Goal: Complete application form

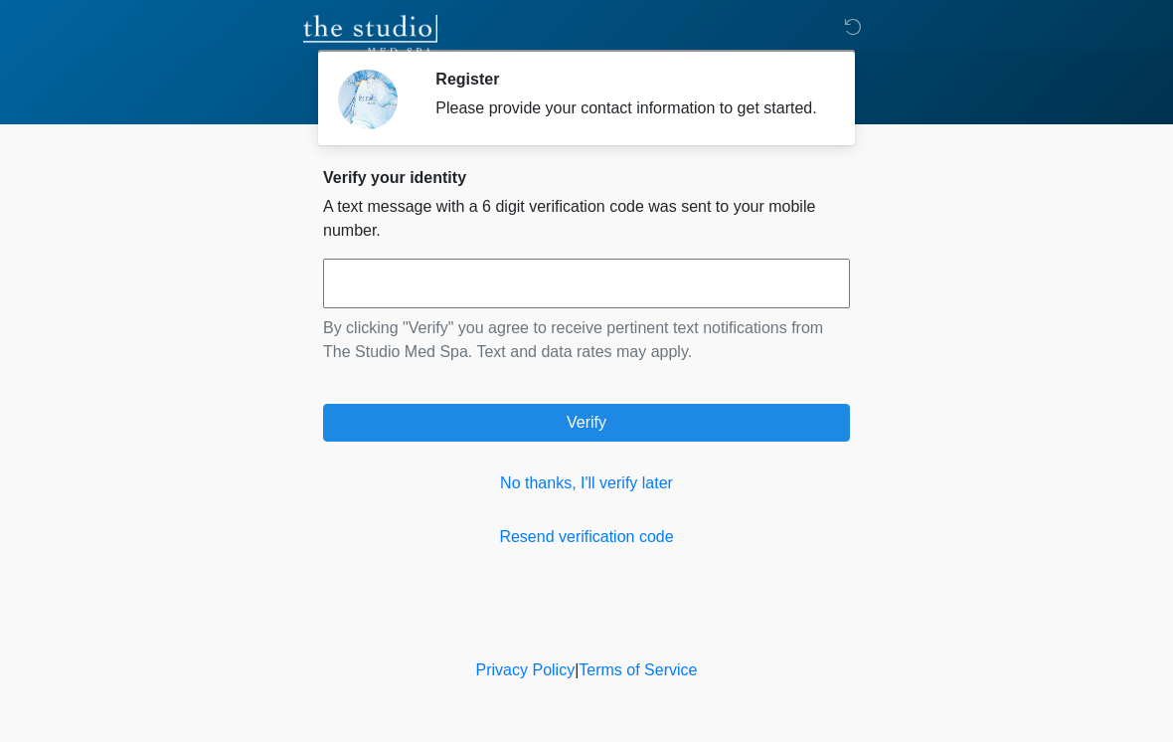
click at [645, 308] on input "text" at bounding box center [586, 284] width 527 height 50
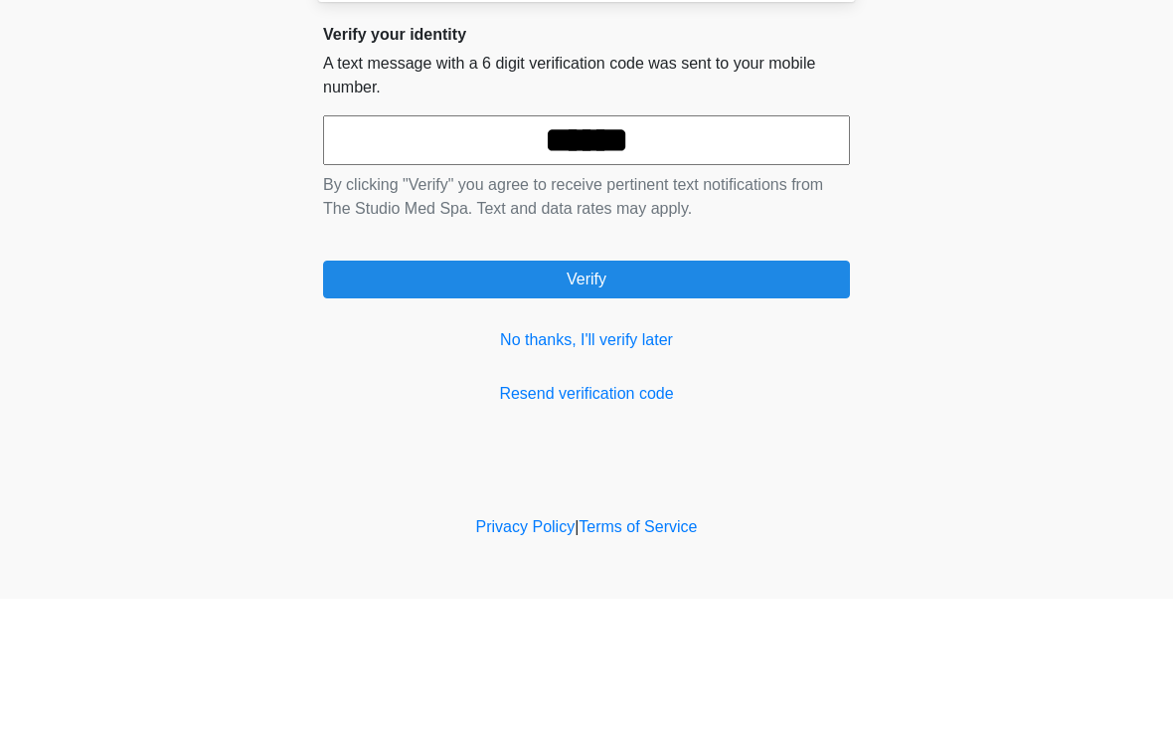
type input "******"
click at [681, 404] on button "Verify" at bounding box center [586, 423] width 527 height 38
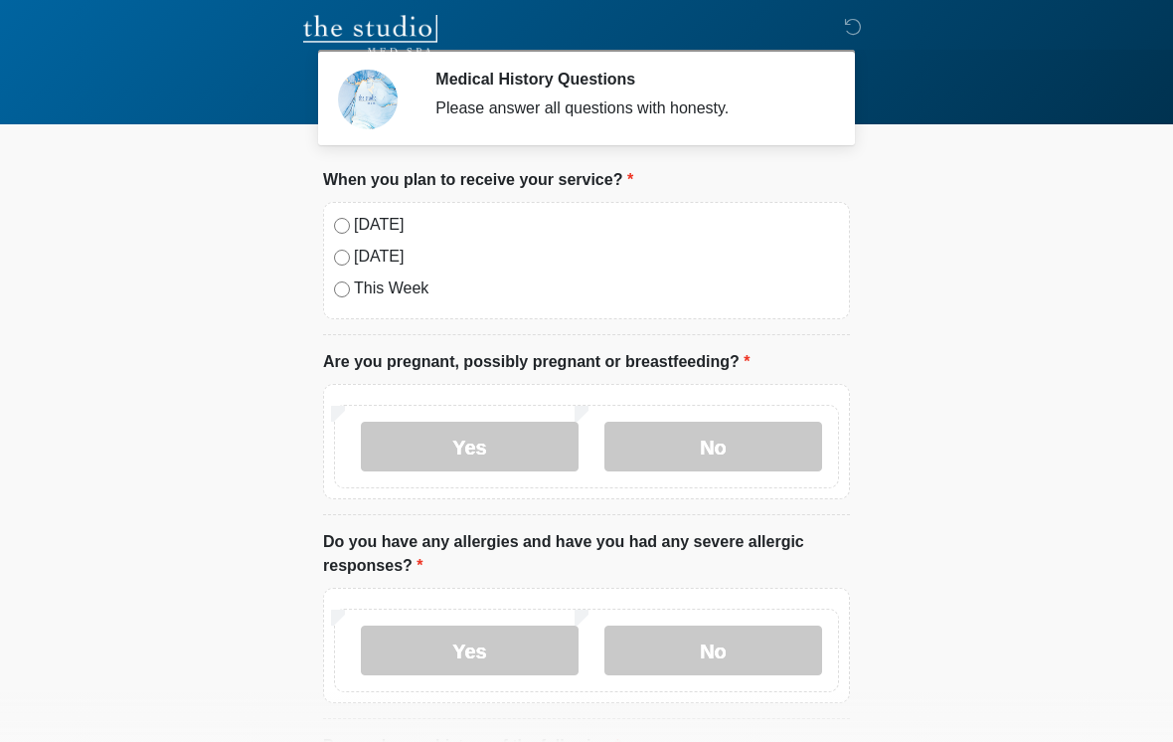
click at [744, 451] on label "No" at bounding box center [714, 447] width 218 height 50
click at [733, 655] on label "No" at bounding box center [714, 650] width 218 height 50
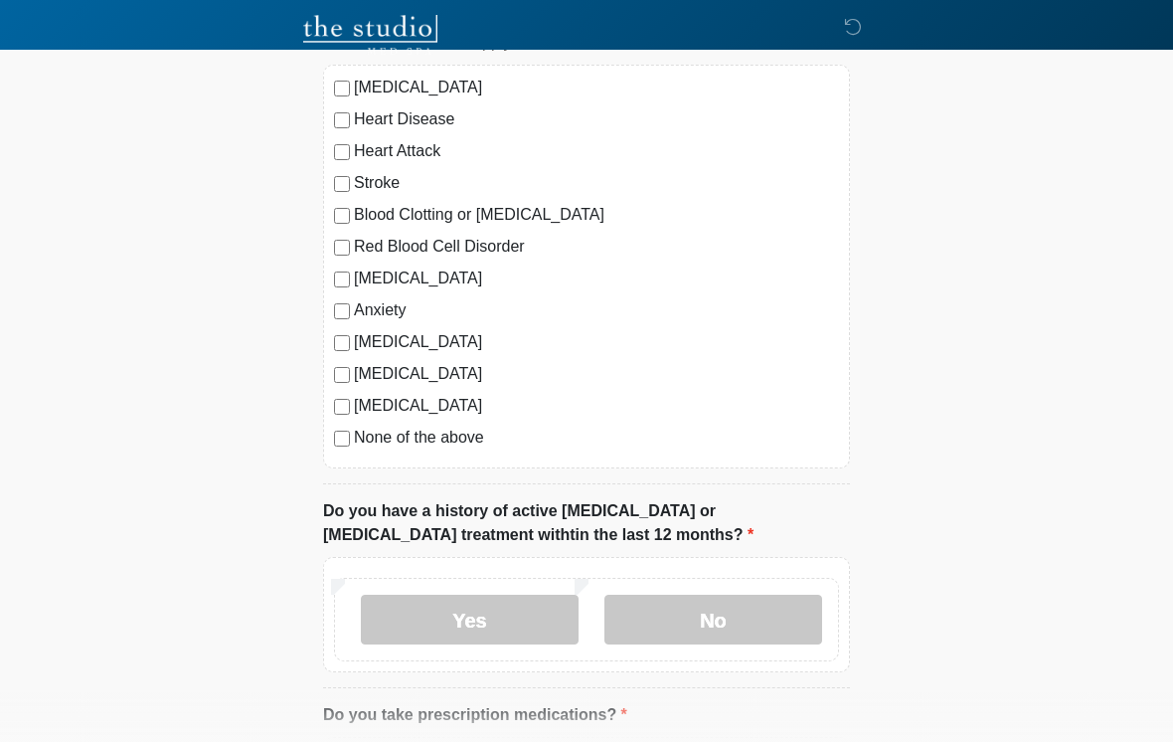
scroll to position [733, 0]
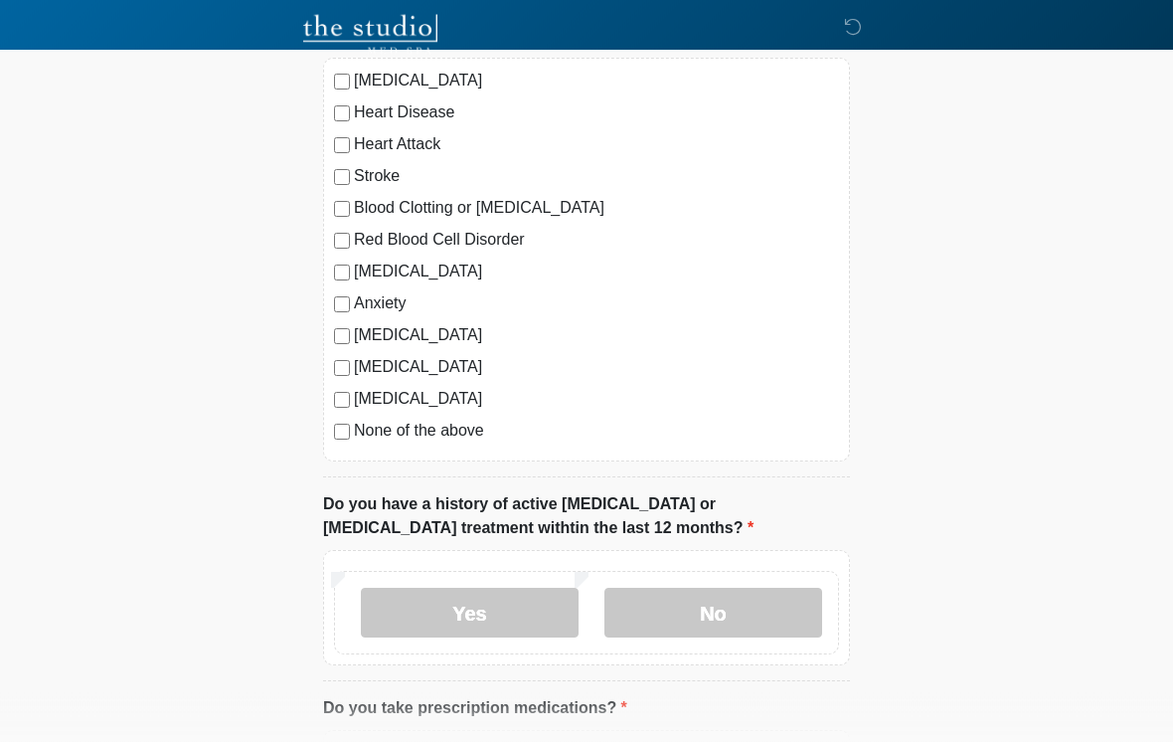
click at [742, 615] on label "No" at bounding box center [714, 614] width 218 height 50
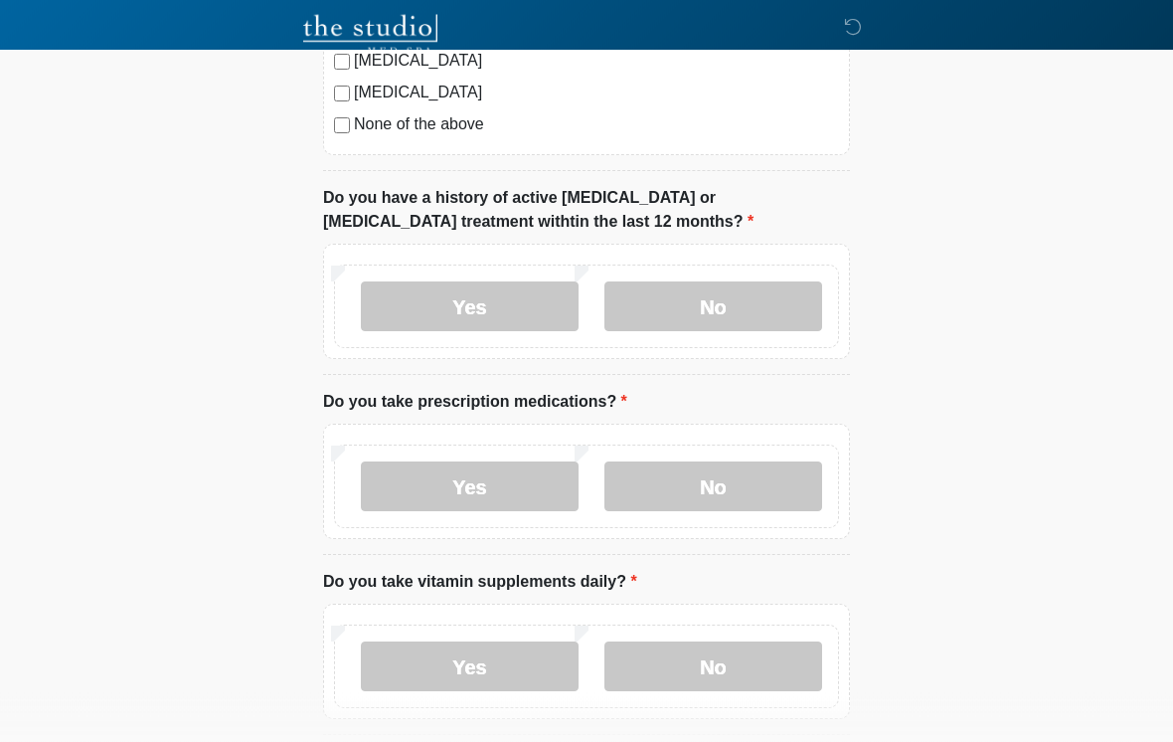
scroll to position [1040, 0]
click at [750, 484] on label "No" at bounding box center [714, 486] width 218 height 50
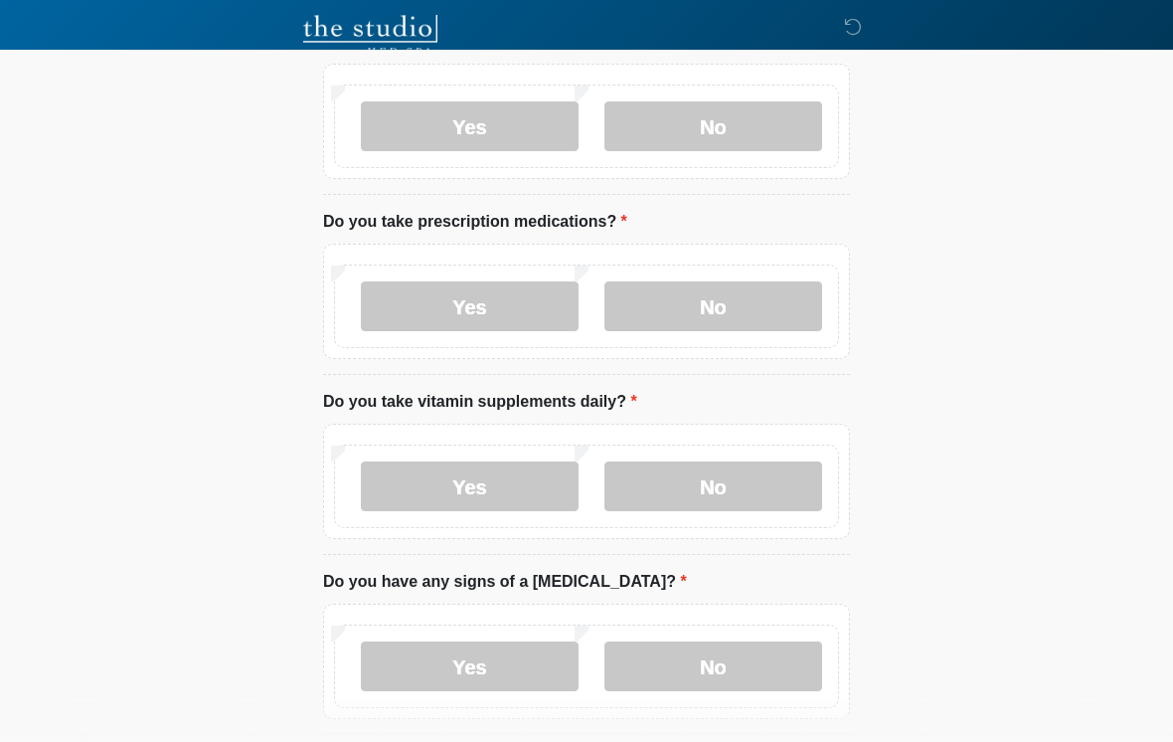
click at [763, 494] on label "No" at bounding box center [714, 486] width 218 height 50
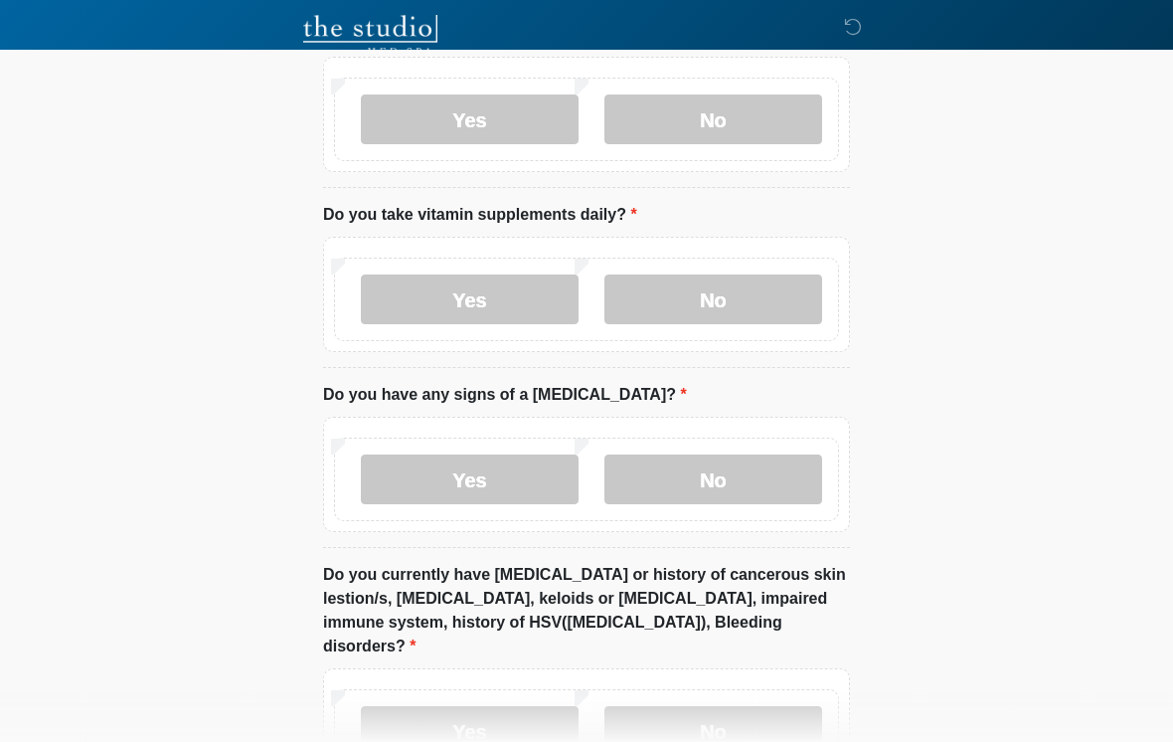
click at [768, 485] on label "No" at bounding box center [714, 479] width 218 height 50
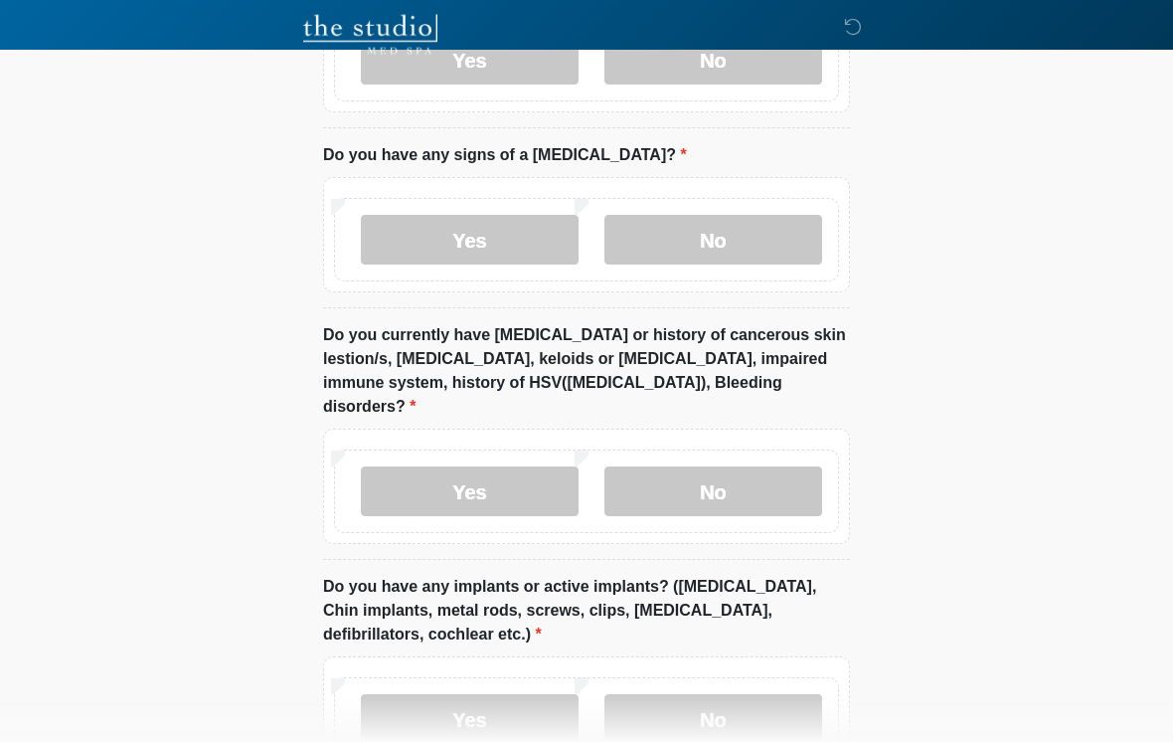
click at [732, 479] on label "No" at bounding box center [714, 492] width 218 height 50
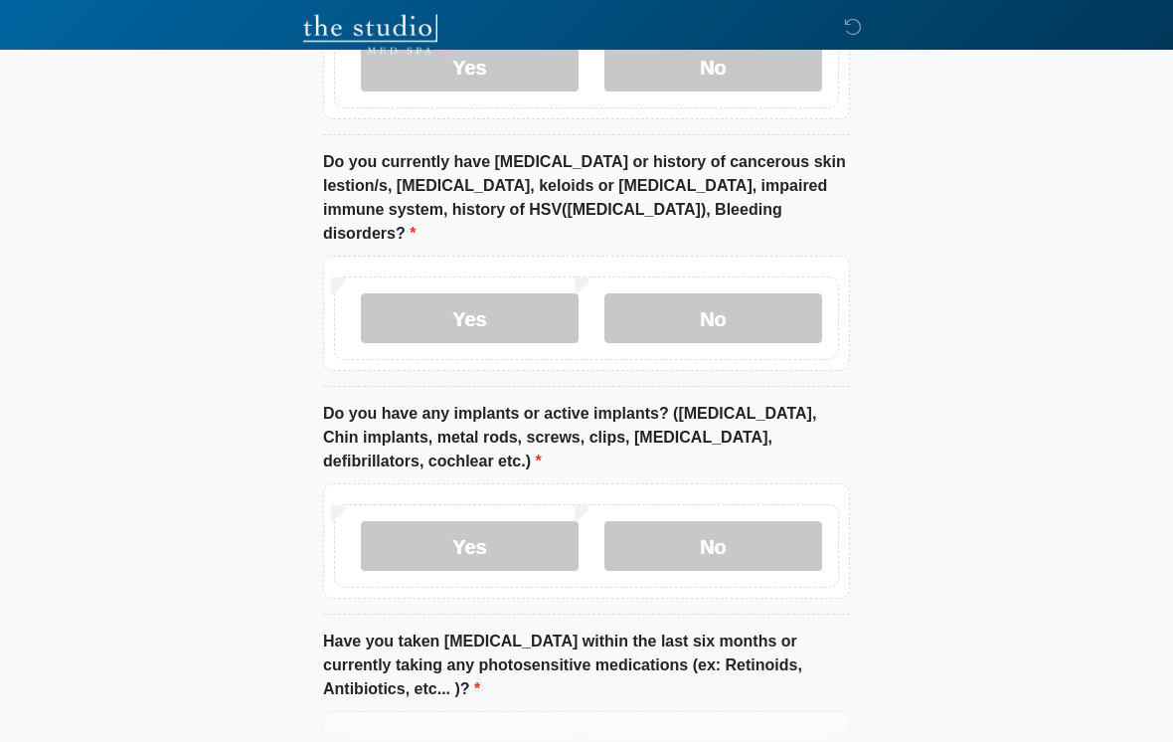
click at [745, 533] on label "No" at bounding box center [714, 547] width 218 height 50
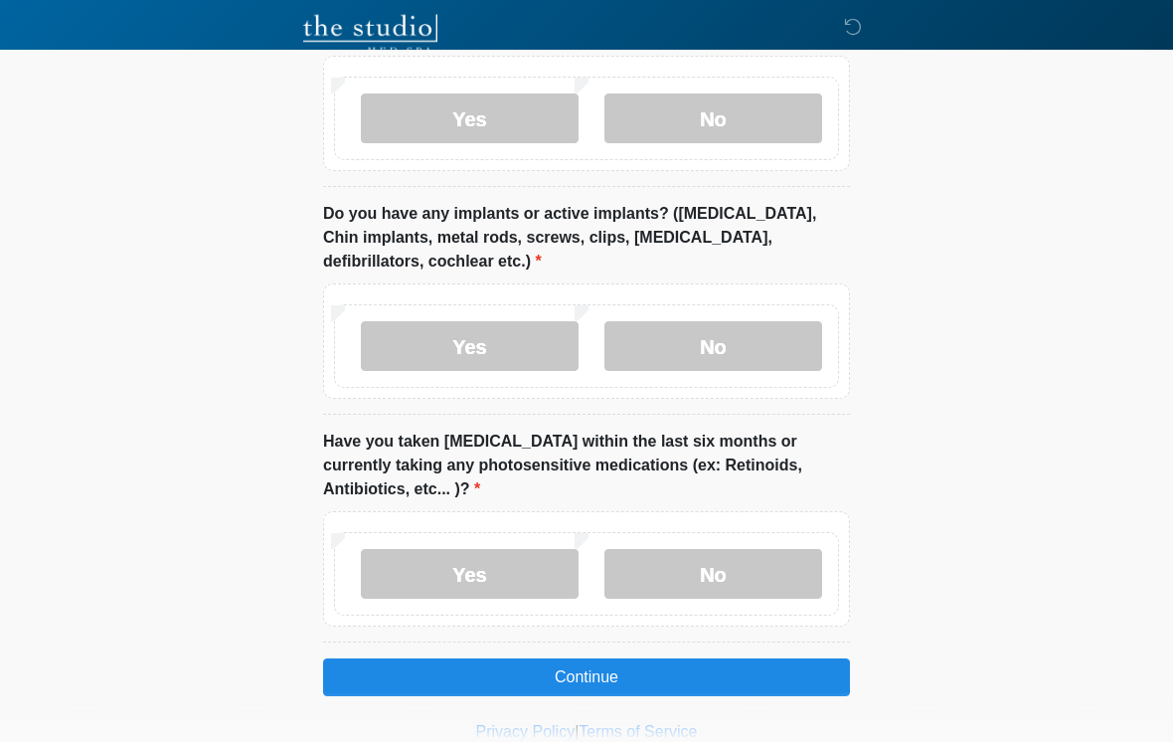
scroll to position [2021, 0]
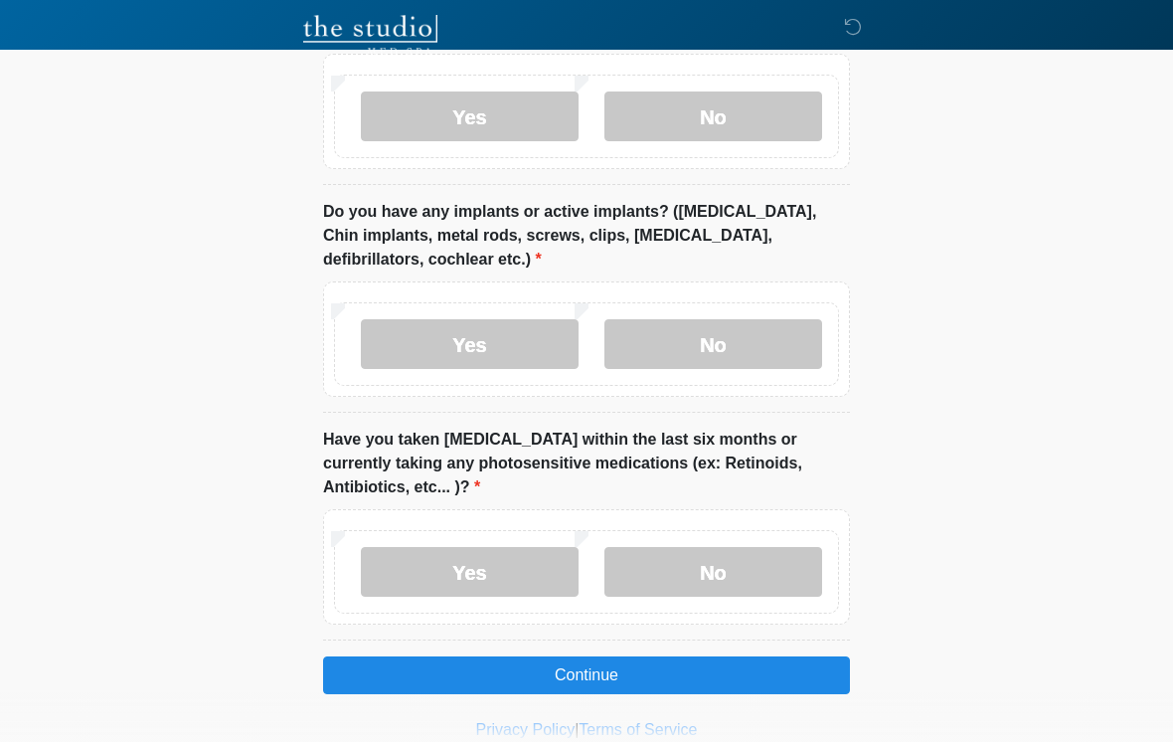
click at [719, 663] on button "Continue" at bounding box center [586, 675] width 527 height 38
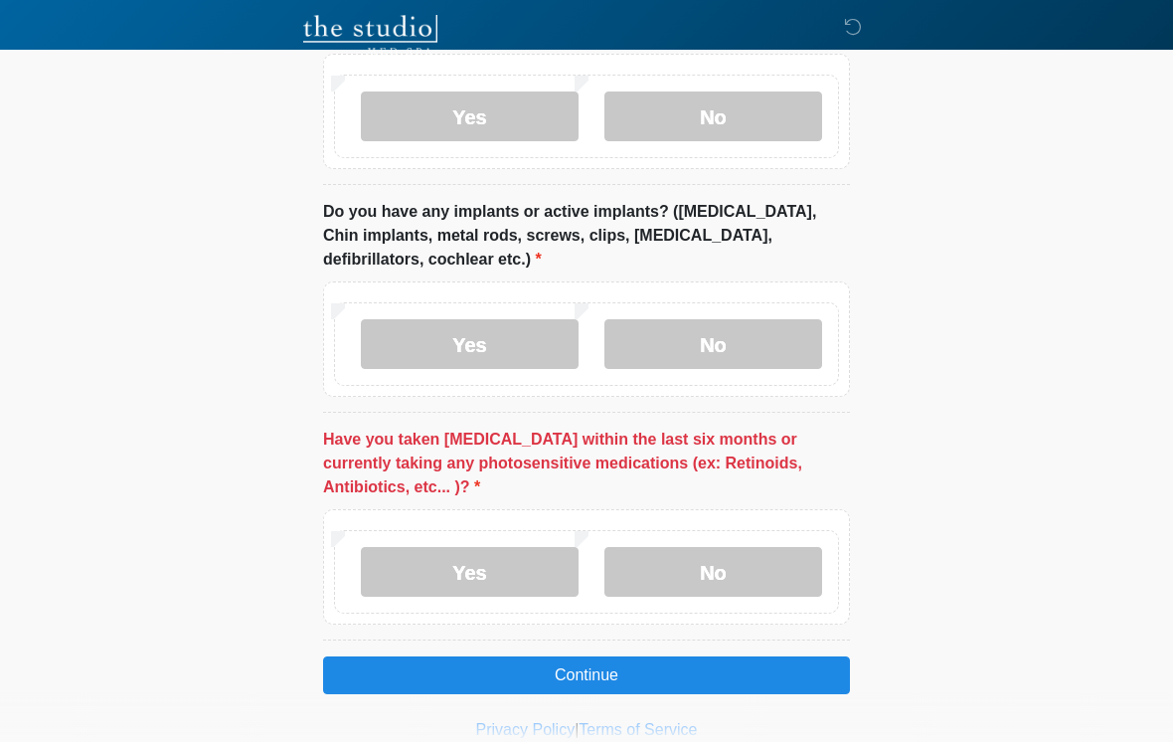
click at [764, 547] on label "No" at bounding box center [714, 572] width 218 height 50
click at [725, 656] on button "Continue" at bounding box center [586, 675] width 527 height 38
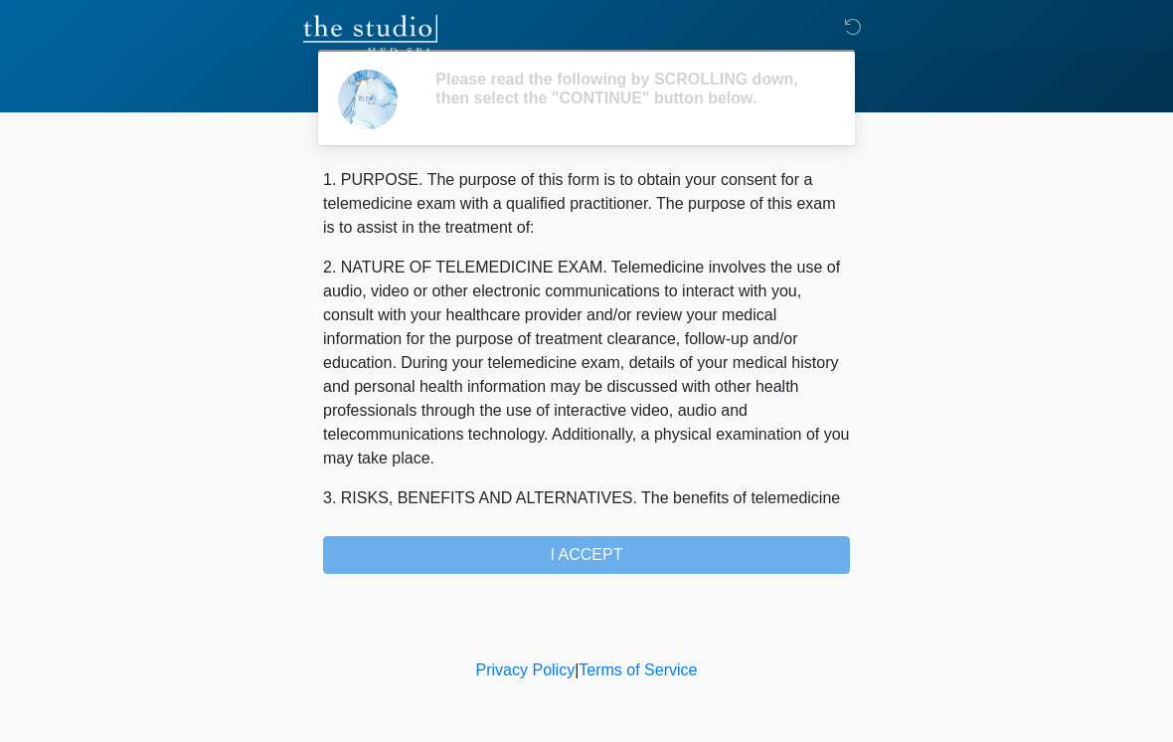
scroll to position [0, 0]
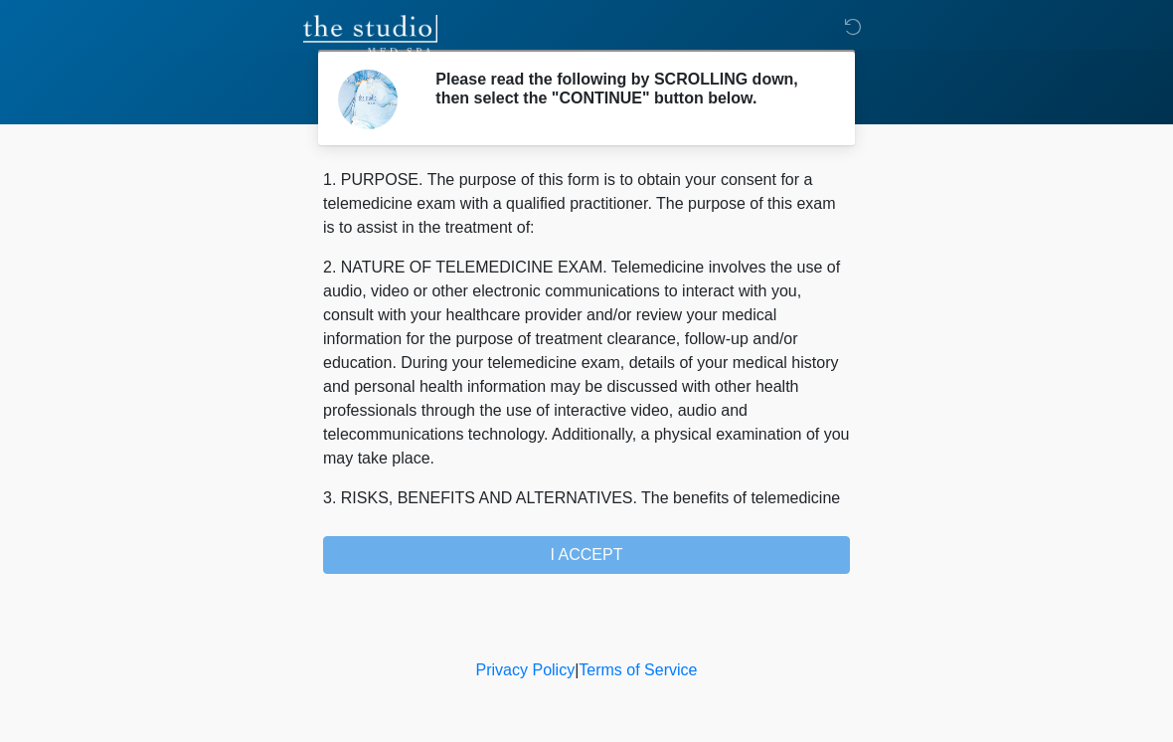
click at [756, 571] on div "1. PURPOSE. The purpose of this form is to obtain your consent for a telemedici…" at bounding box center [586, 371] width 527 height 406
click at [744, 567] on div "1. PURPOSE. The purpose of this form is to obtain your consent for a telemedici…" at bounding box center [586, 371] width 527 height 406
click at [656, 574] on div "1. PURPOSE. The purpose of this form is to obtain your consent for a telemedici…" at bounding box center [586, 371] width 527 height 406
click at [629, 565] on div "1. PURPOSE. The purpose of this form is to obtain your consent for a telemedici…" at bounding box center [586, 371] width 527 height 406
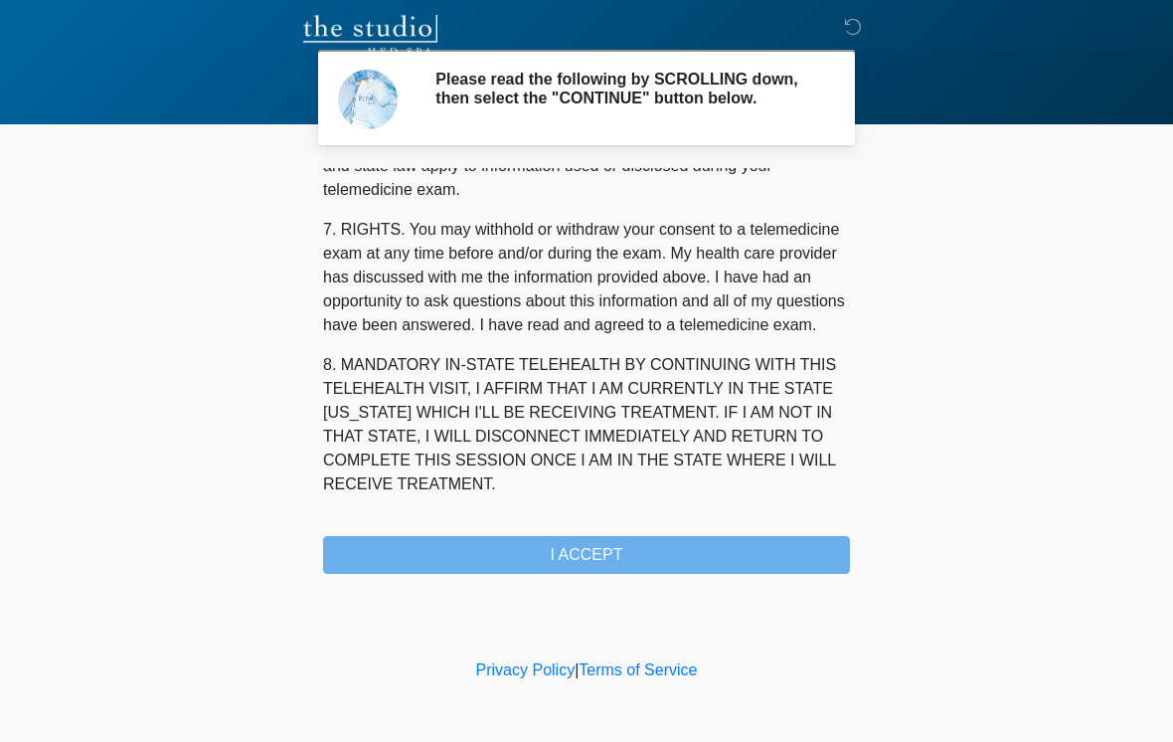
click at [657, 565] on div "1. PURPOSE. The purpose of this form is to obtain your consent for a telemedici…" at bounding box center [586, 371] width 527 height 406
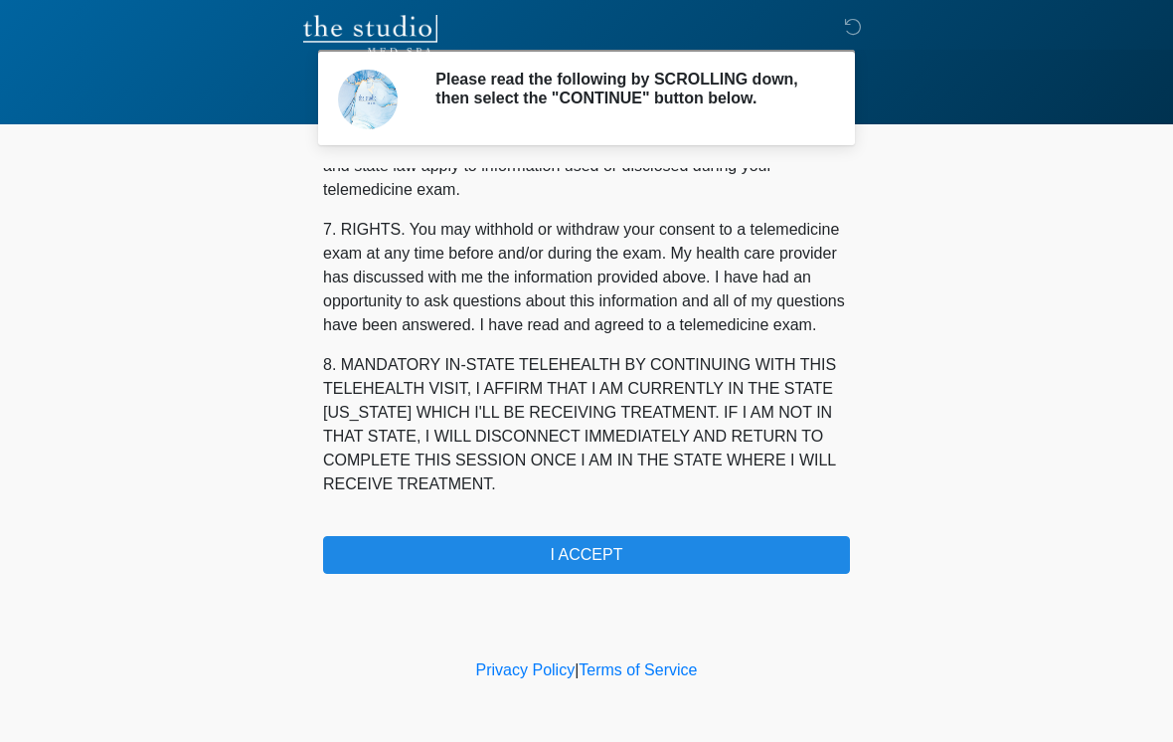
scroll to position [833, 0]
click at [751, 564] on button "I ACCEPT" at bounding box center [586, 555] width 527 height 38
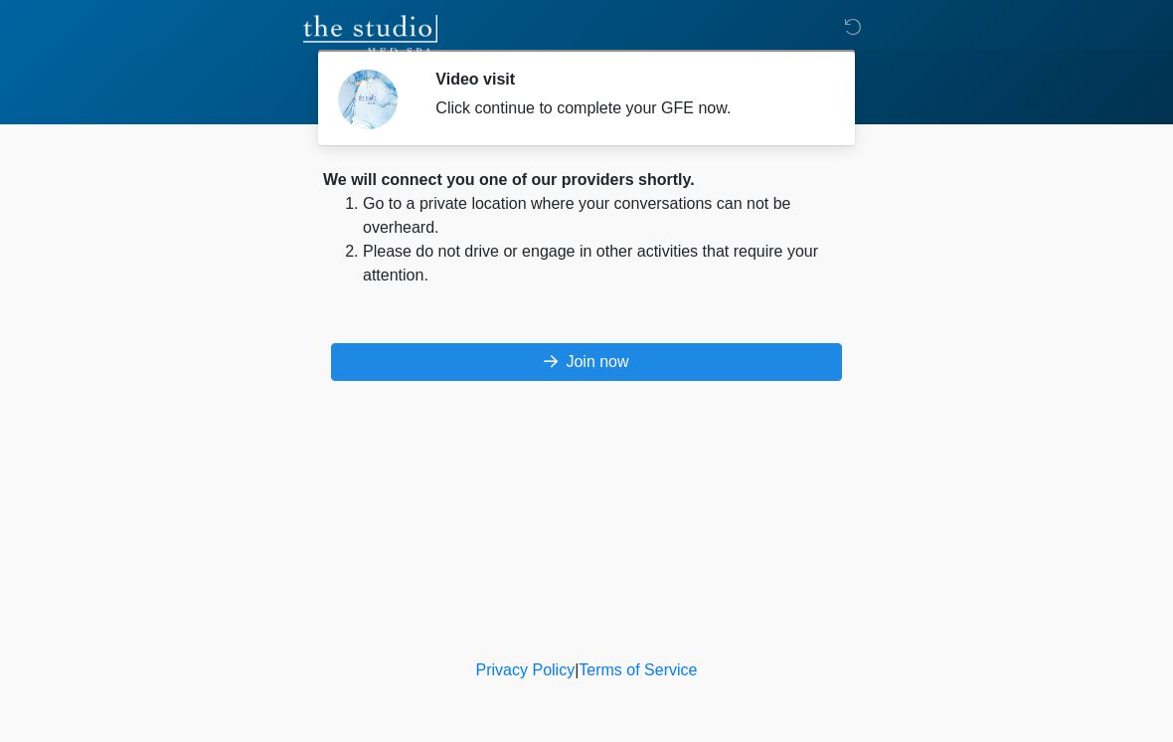
click at [725, 366] on button "Join now" at bounding box center [586, 362] width 511 height 38
